Goal: Task Accomplishment & Management: Manage account settings

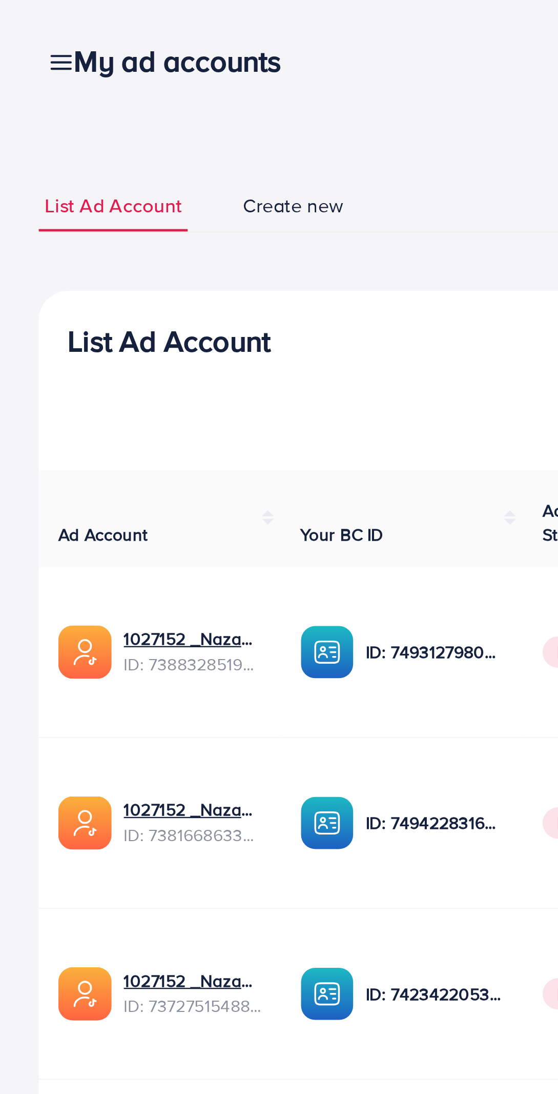
click at [29, 27] on div "My ad accounts" at bounding box center [79, 25] width 112 height 15
click at [24, 24] on div "My ad accounts" at bounding box center [79, 25] width 112 height 15
click at [23, 26] on div "My ad accounts" at bounding box center [79, 25] width 112 height 15
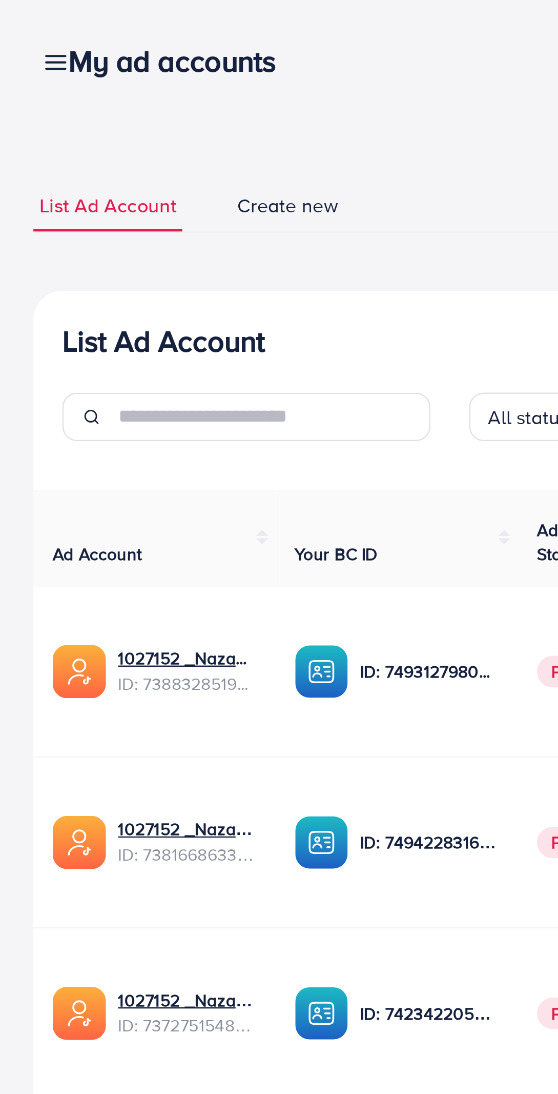
click at [27, 24] on div "My ad accounts" at bounding box center [79, 25] width 112 height 15
click at [25, 24] on div "My ad accounts" at bounding box center [79, 25] width 112 height 15
click at [25, 23] on div "My ad accounts" at bounding box center [79, 25] width 112 height 15
click at [31, 25] on h3 "My ad accounts" at bounding box center [79, 25] width 96 height 15
click at [183, 44] on nav "My ad accounts white_agency Help Center Contact Support Plans and Pricing Term …" at bounding box center [278, 25] width 525 height 36
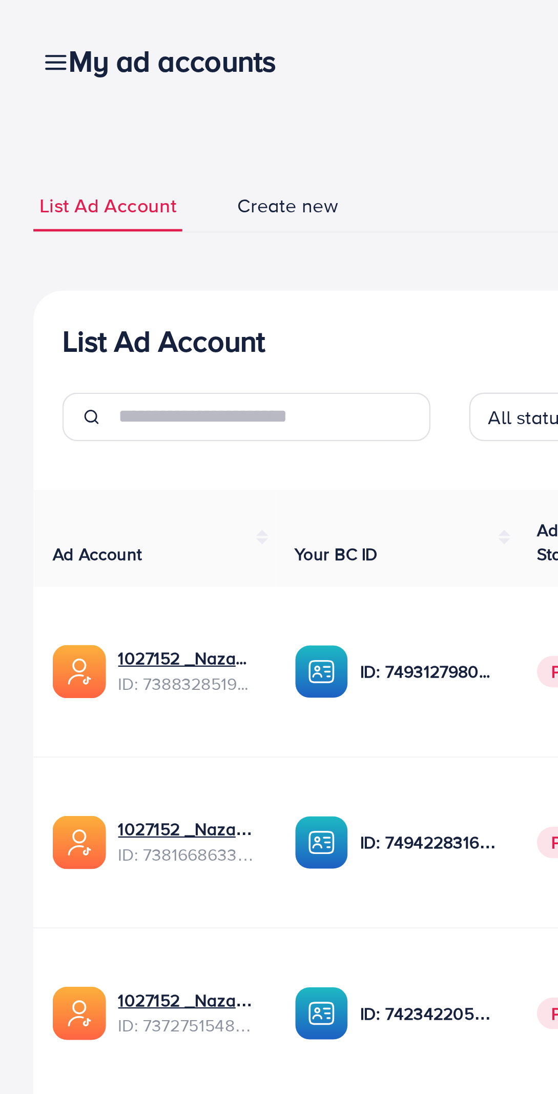
click at [26, 24] on div "My ad accounts" at bounding box center [79, 25] width 112 height 15
click at [24, 29] on div "My ad accounts" at bounding box center [79, 25] width 112 height 15
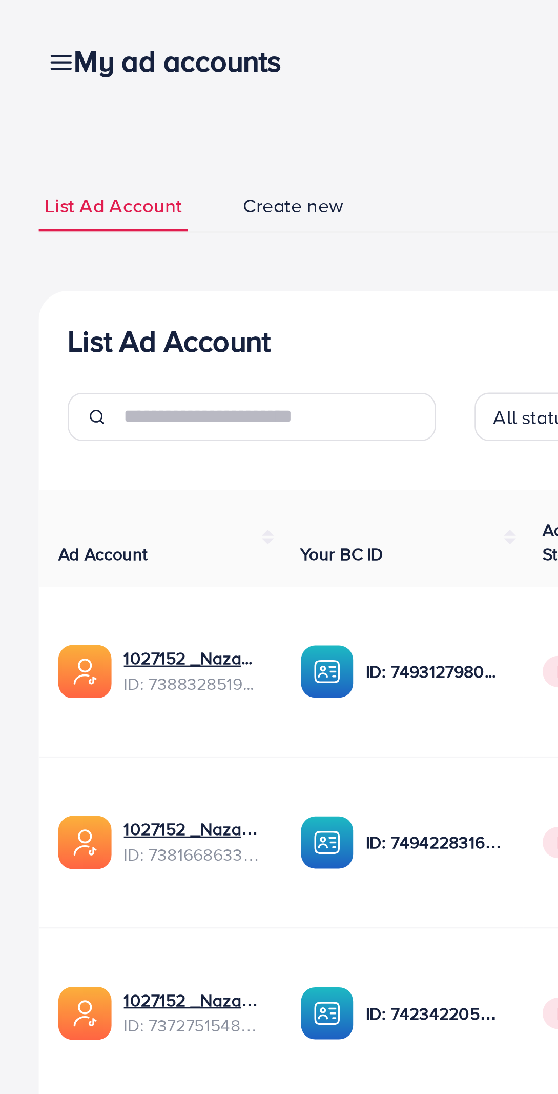
click at [27, 24] on div "My ad accounts" at bounding box center [79, 25] width 112 height 15
click at [21, 25] on icon at bounding box center [26, 26] width 11 height 11
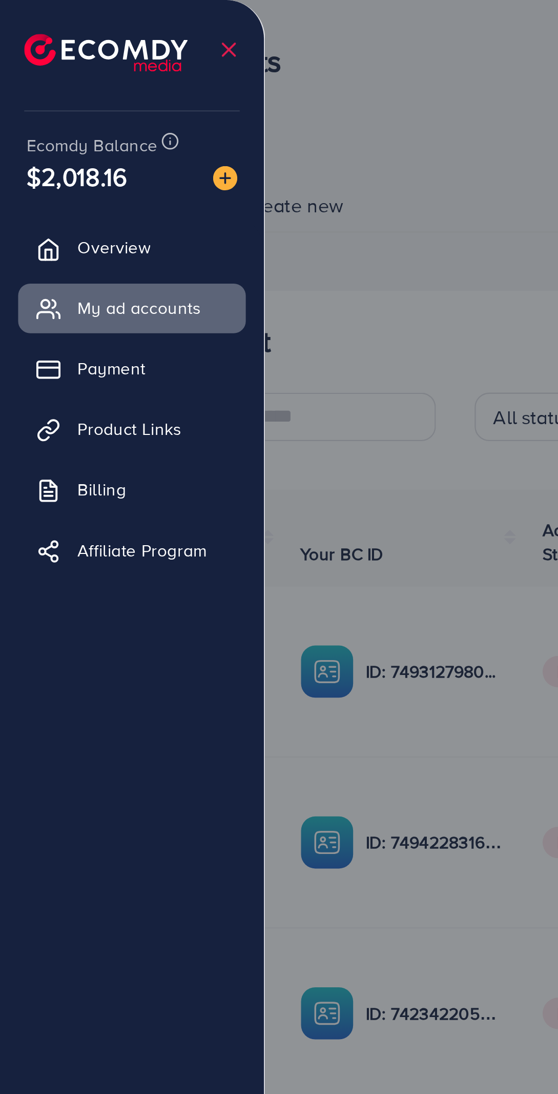
click at [71, 155] on link "Payment" at bounding box center [56, 156] width 96 height 21
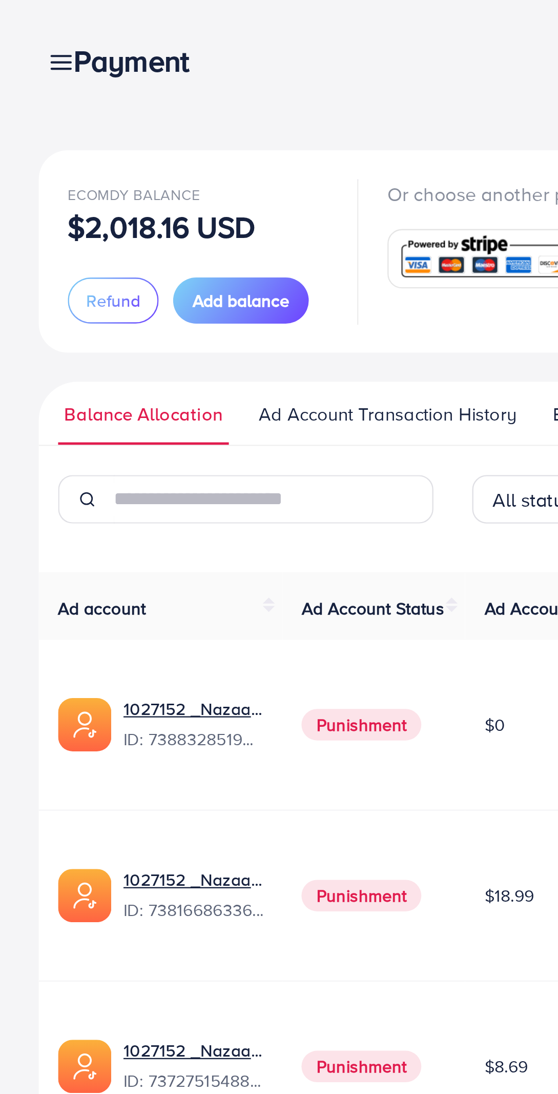
click at [167, 174] on span "Ad Account Transaction History" at bounding box center [164, 175] width 109 height 11
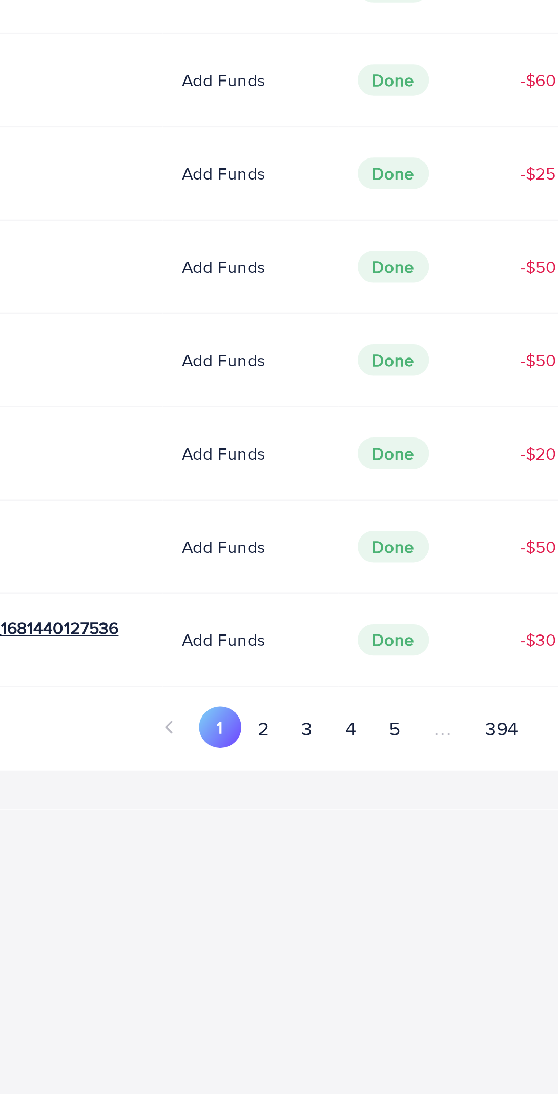
click at [401, 673] on button "2" at bounding box center [398, 672] width 18 height 19
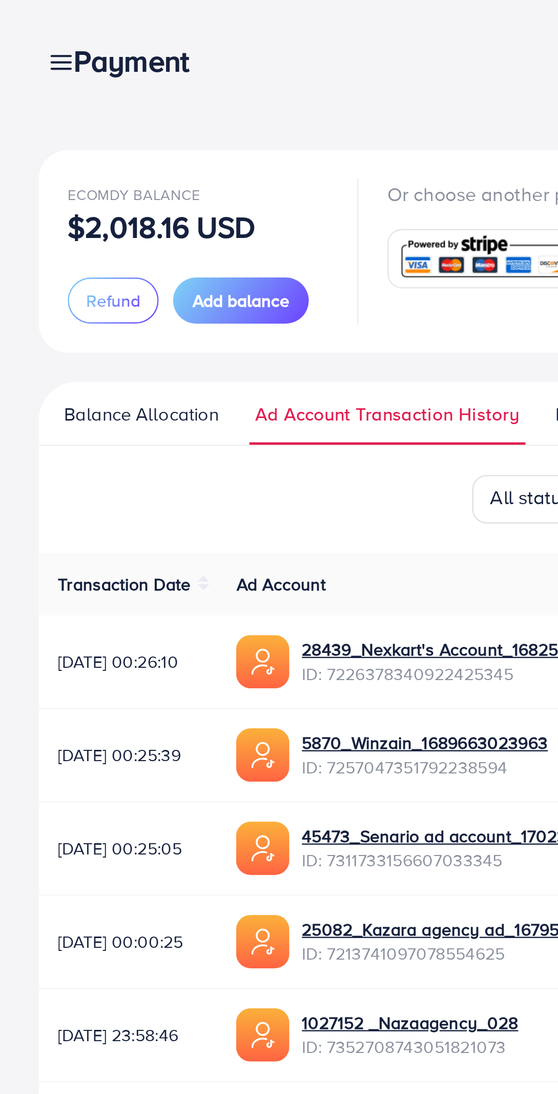
click at [25, 29] on div "Payment" at bounding box center [59, 25] width 73 height 15
click at [27, 26] on div "Payment" at bounding box center [59, 25] width 73 height 15
click at [26, 24] on div "Payment" at bounding box center [59, 25] width 73 height 15
click at [19, 25] on link at bounding box center [23, 25] width 15 height 13
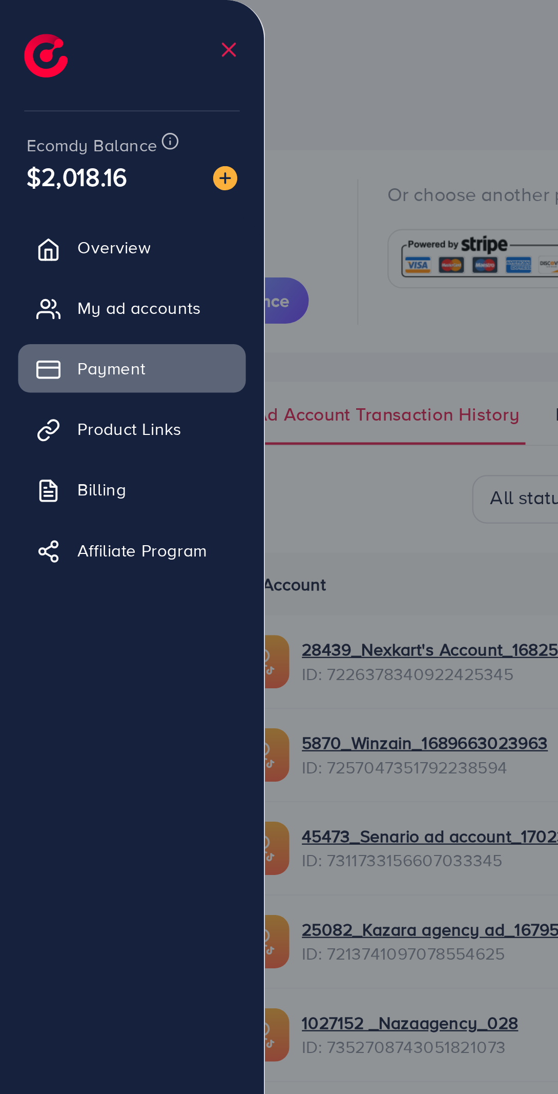
click at [81, 128] on span "My ad accounts" at bounding box center [59, 130] width 52 height 10
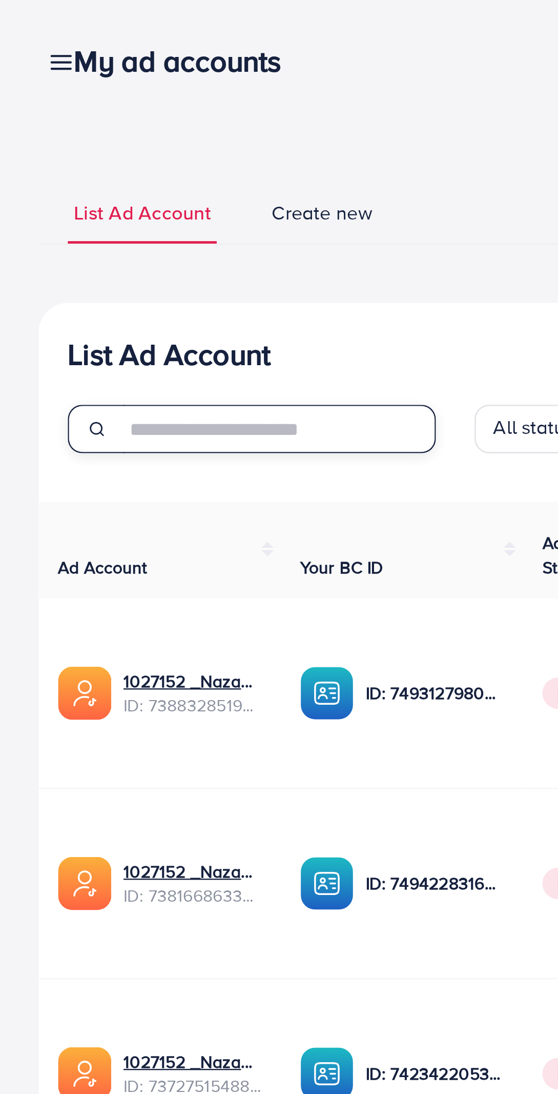
click at [151, 181] on input "text" at bounding box center [118, 181] width 132 height 21
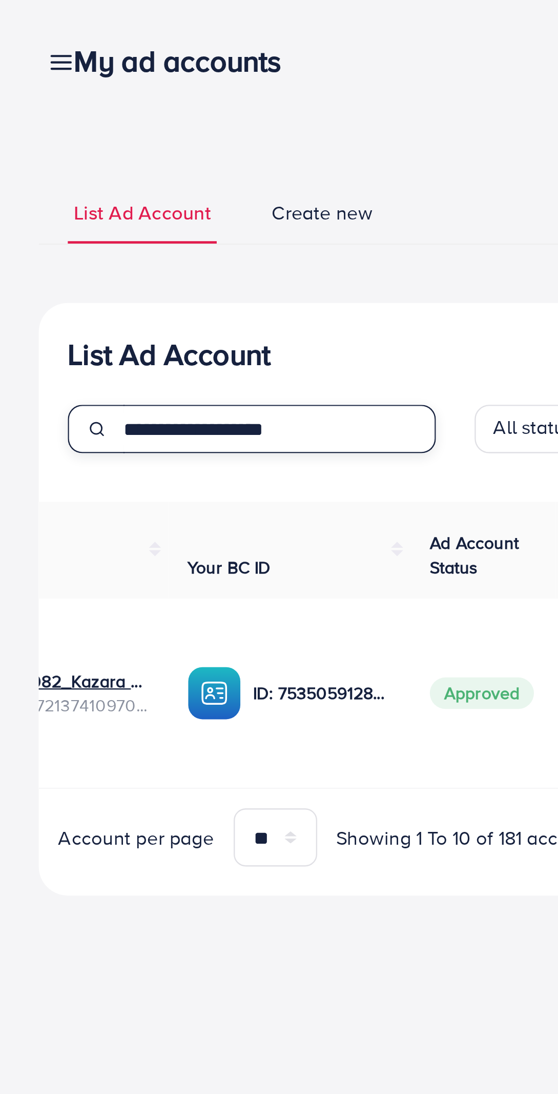
scroll to position [0, 120]
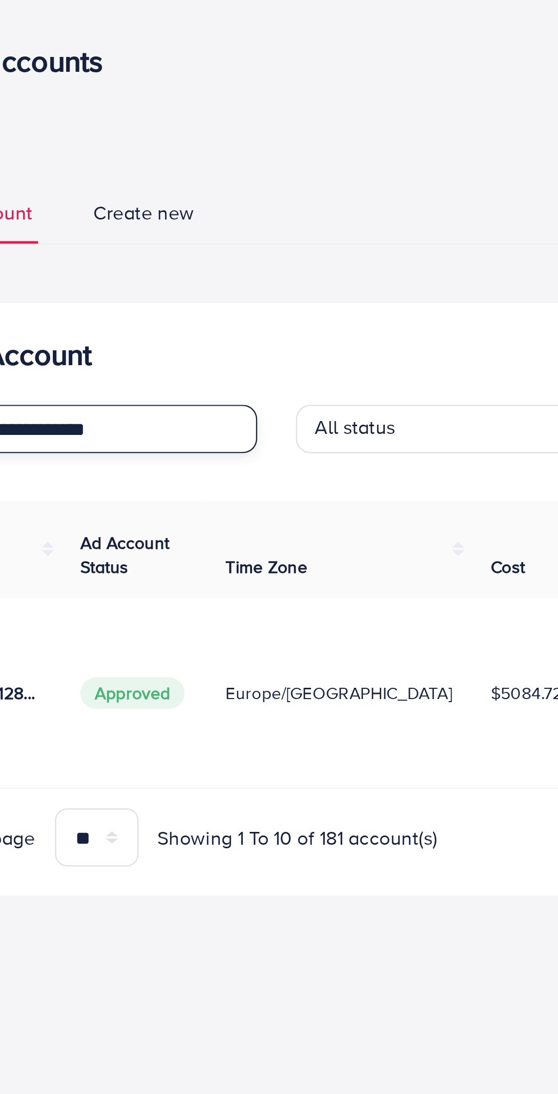
type input "**********"
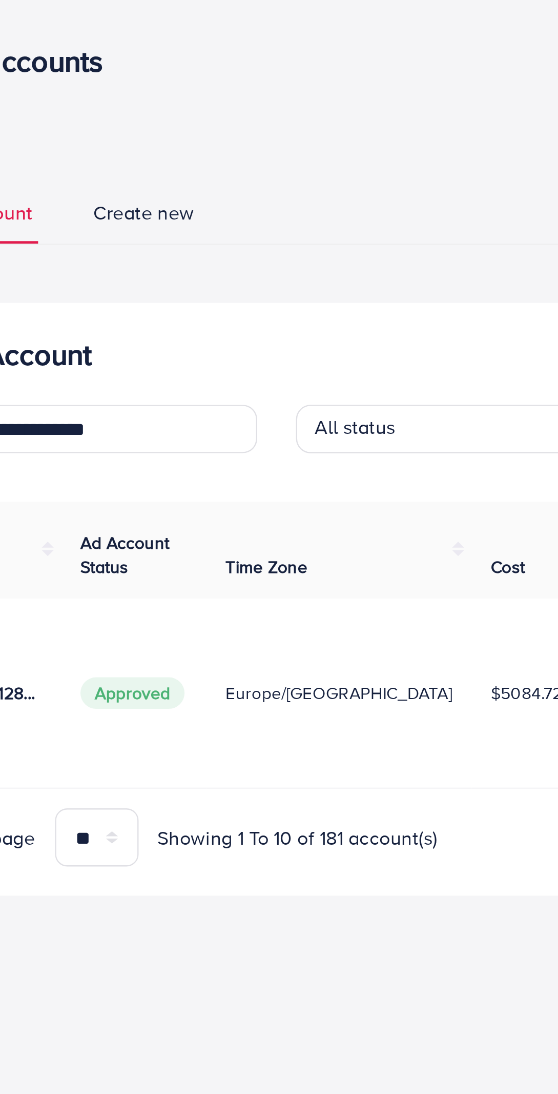
click at [264, 183] on input "Search for option" at bounding box center [279, 182] width 67 height 16
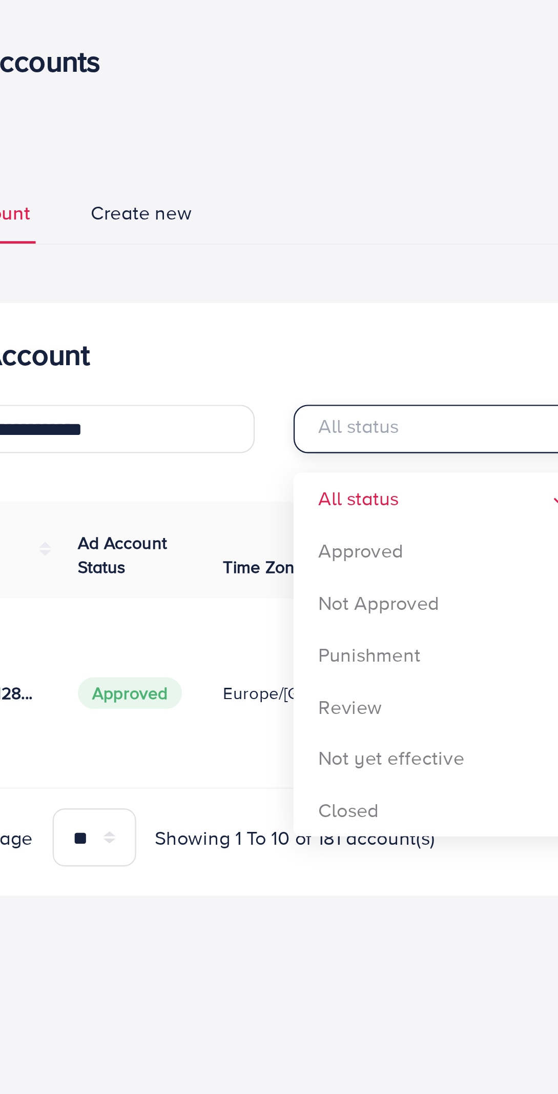
click at [259, 230] on div "**********" at bounding box center [278, 253] width 525 height 251
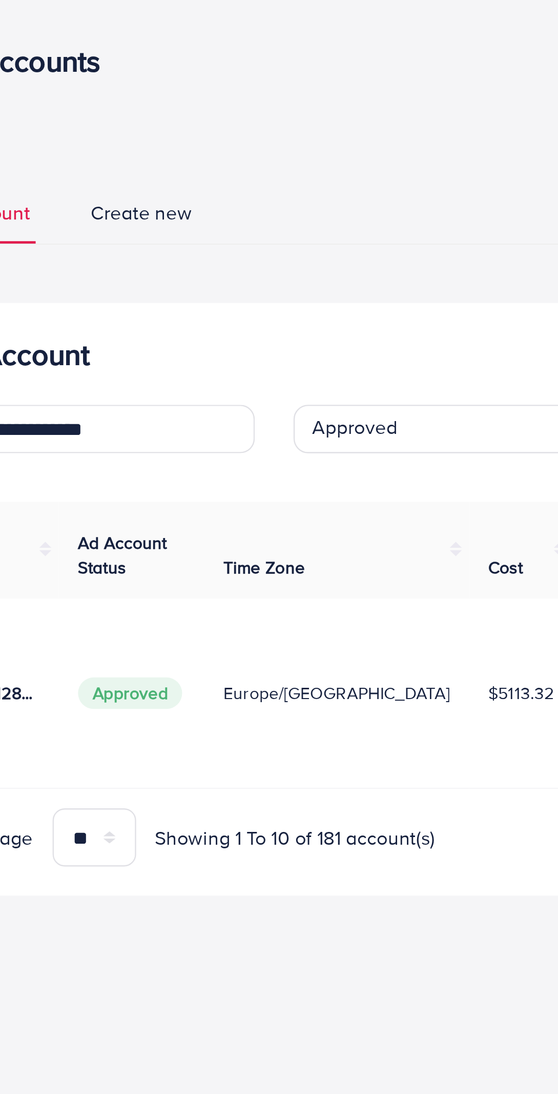
scroll to position [0, 117]
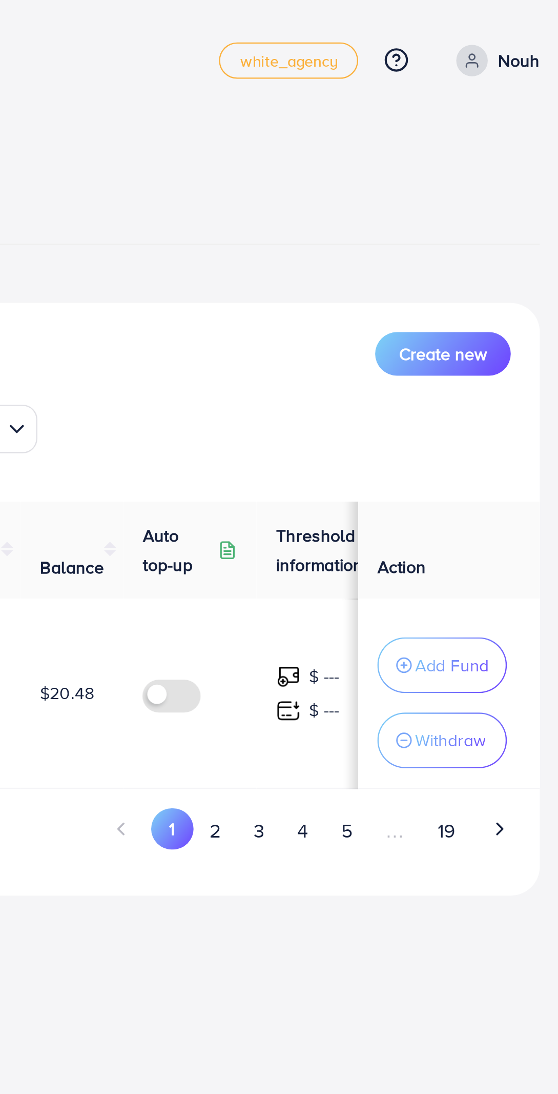
click at [508, 280] on p "Add Fund" at bounding box center [504, 281] width 31 height 12
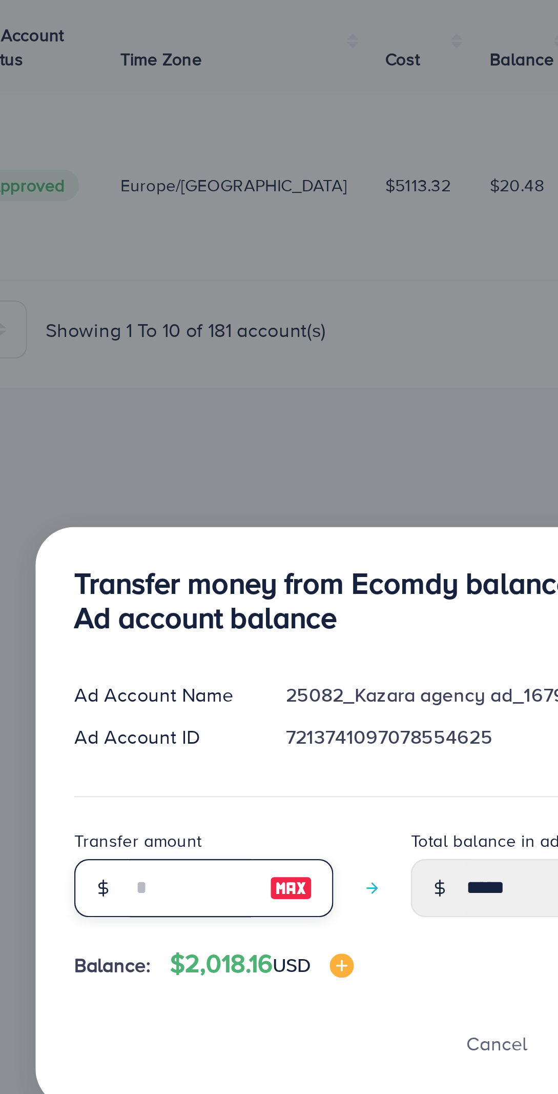
click at [214, 591] on input "number" at bounding box center [203, 590] width 51 height 25
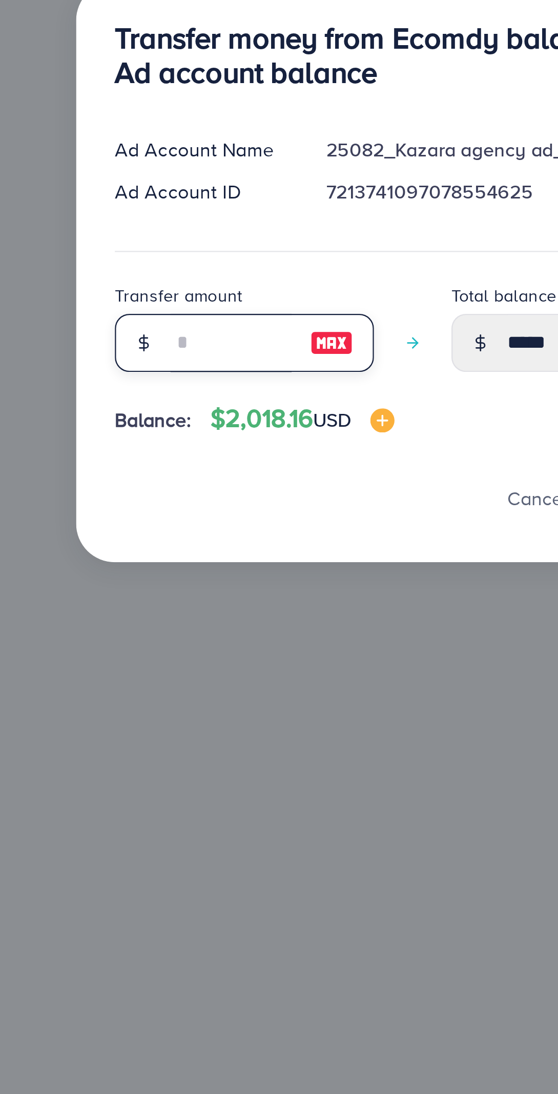
type input "*"
type input "*****"
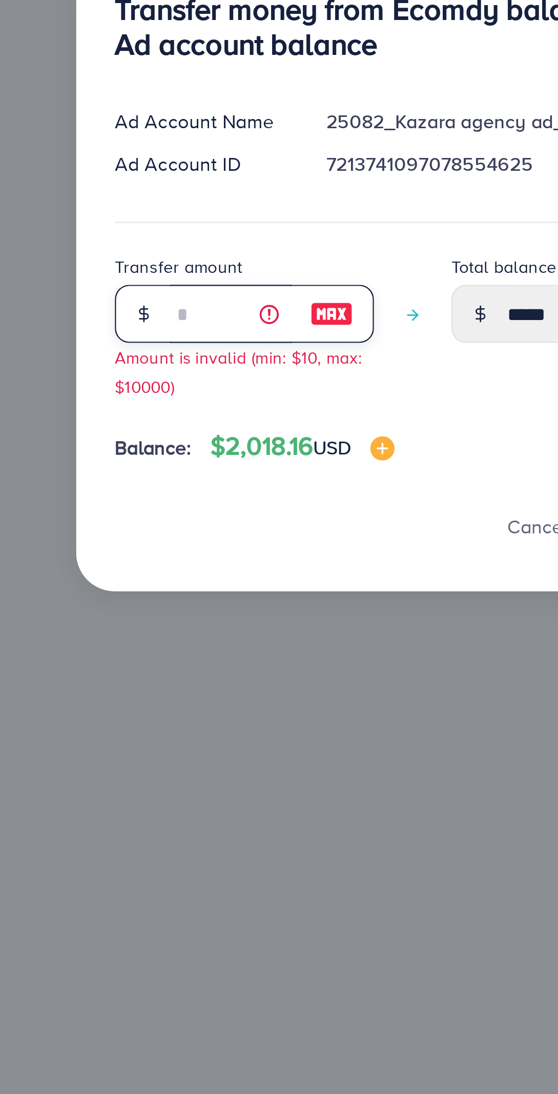
type input "**"
type input "*****"
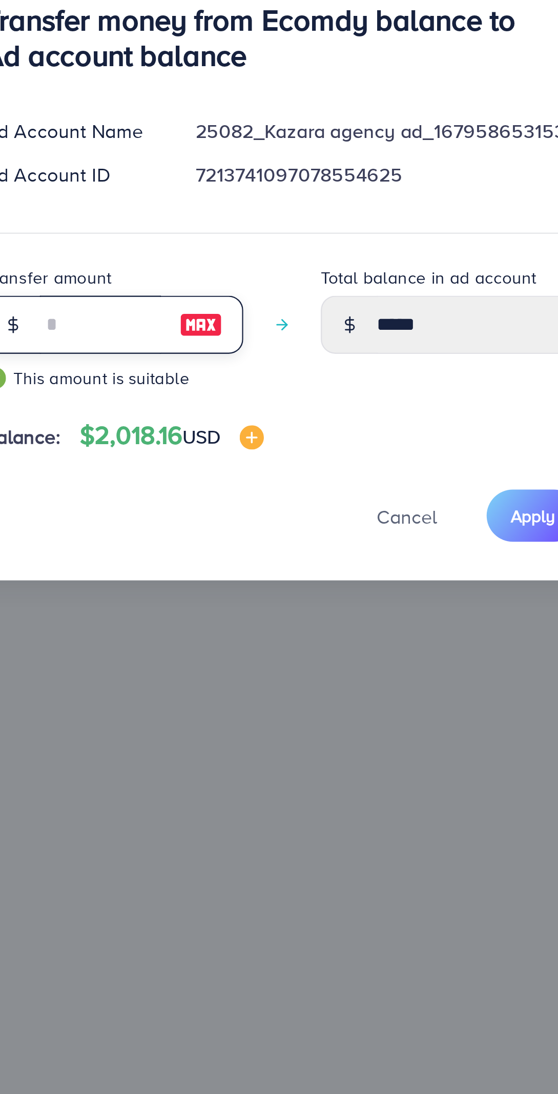
type input "**"
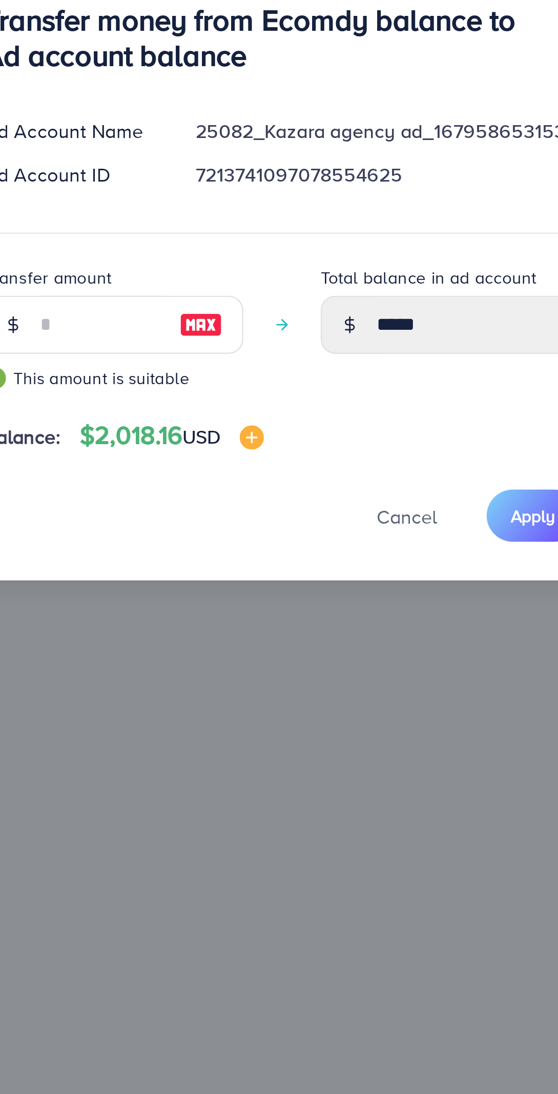
click at [383, 659] on span "Apply" at bounding box center [386, 664] width 19 height 10
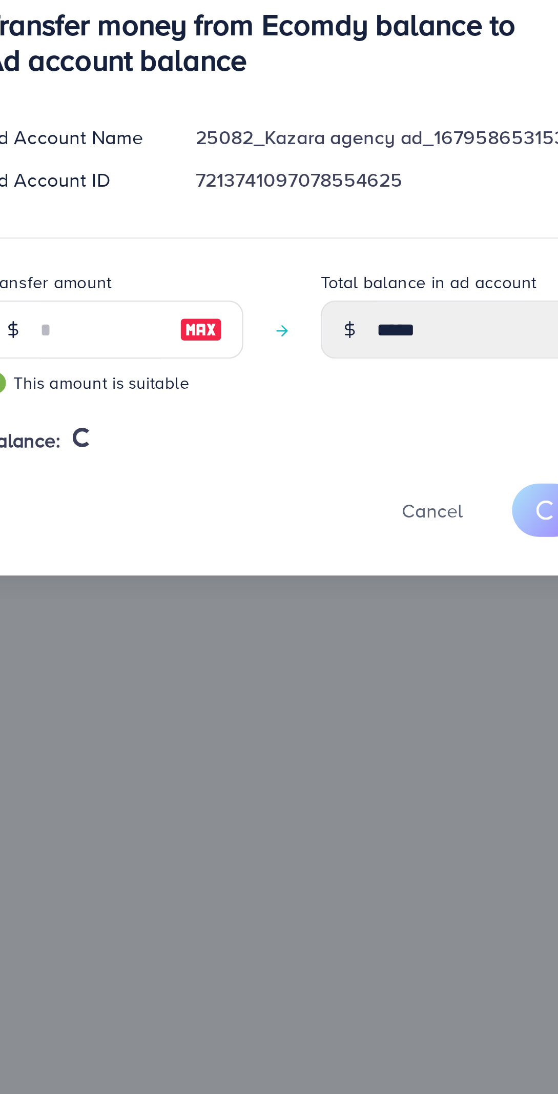
type input "*****"
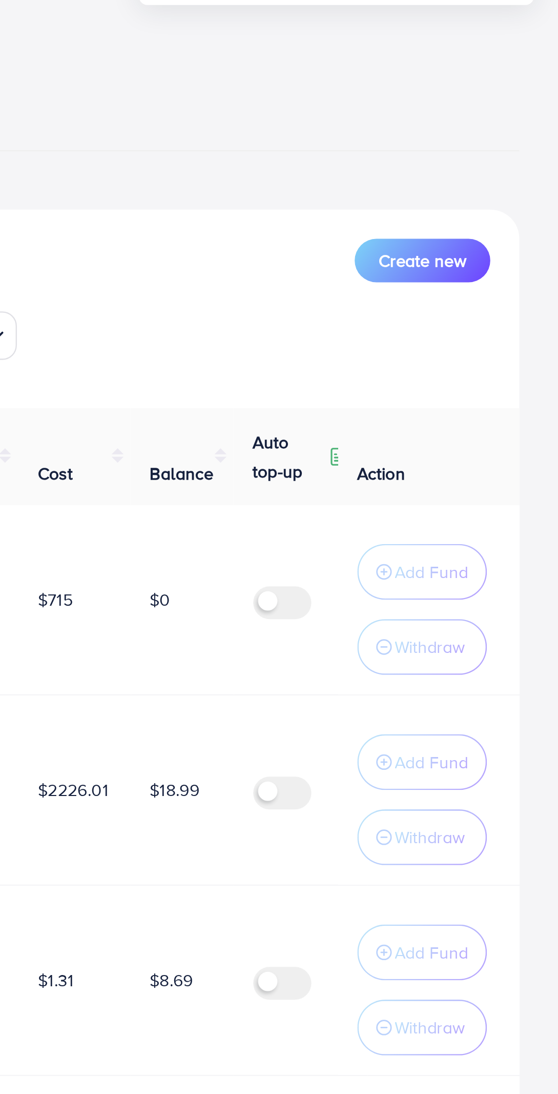
scroll to position [0, 113]
